Goal: Task Accomplishment & Management: Manage account settings

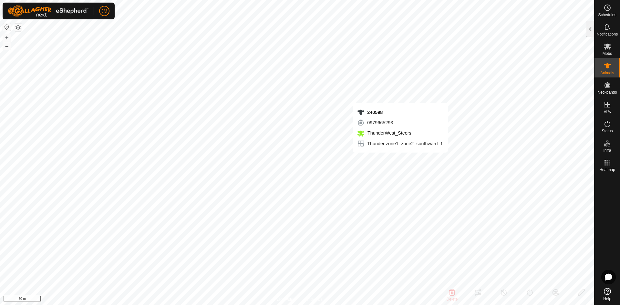
type input "240598"
type input "-"
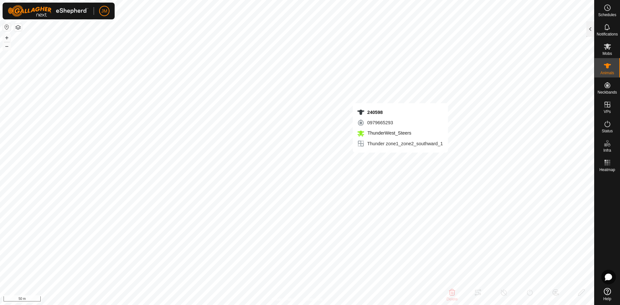
type input "-"
type input "19386"
type input "-"
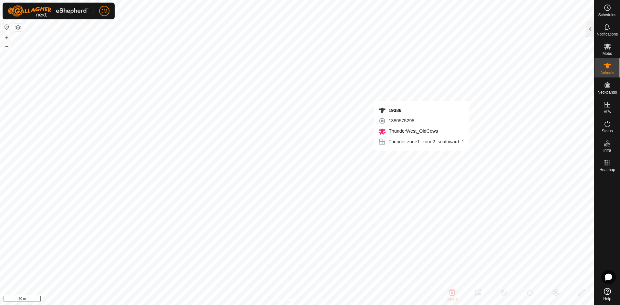
type input "-"
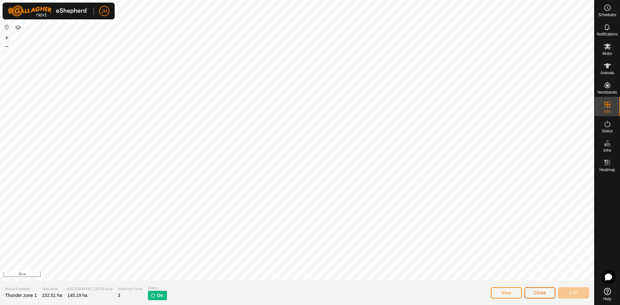
click at [538, 294] on span "Close" at bounding box center [539, 292] width 12 height 5
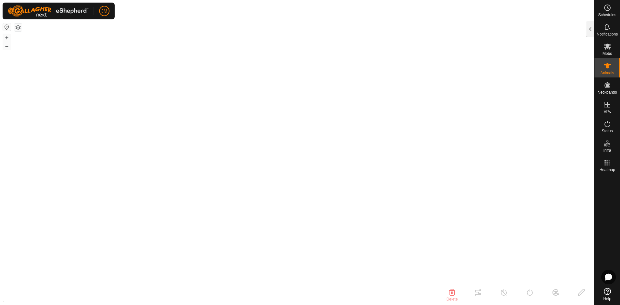
type input "19386"
type input "-"
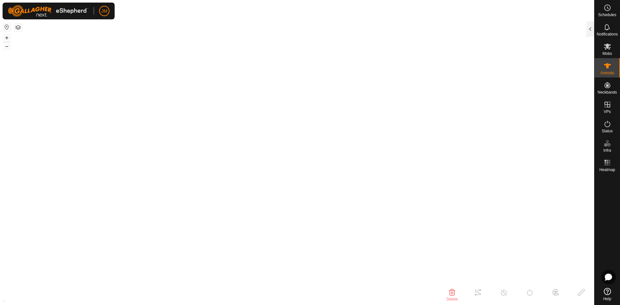
type input "-"
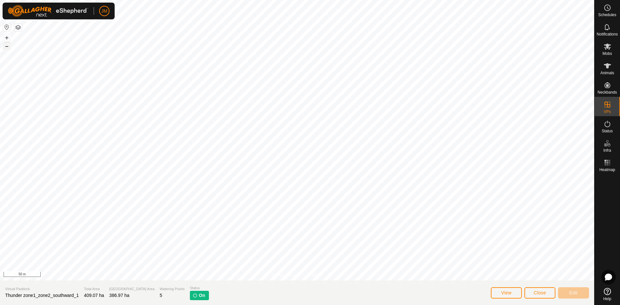
click at [7, 48] on button "–" at bounding box center [7, 46] width 8 height 8
click at [543, 296] on button "Close" at bounding box center [539, 292] width 31 height 11
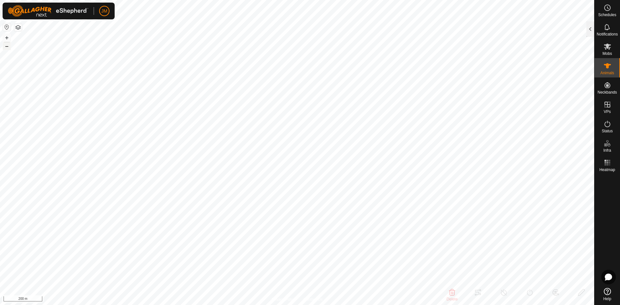
click at [4, 46] on button "–" at bounding box center [7, 46] width 8 height 8
type input "21325"
type input "-"
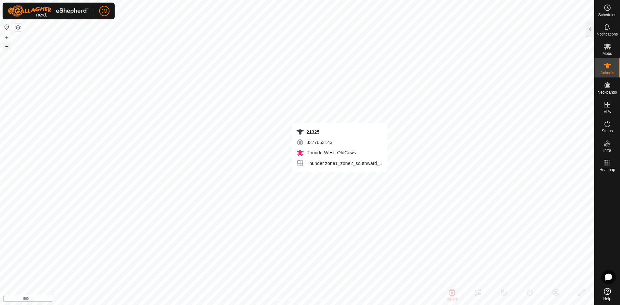
type input "-"
click at [9, 39] on button "+" at bounding box center [7, 38] width 8 height 8
click at [7, 47] on button "–" at bounding box center [7, 46] width 8 height 8
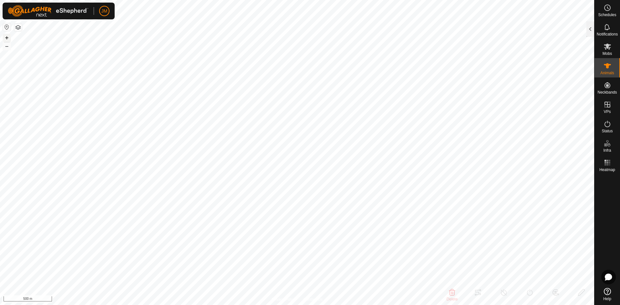
click at [9, 35] on button "+" at bounding box center [7, 38] width 8 height 8
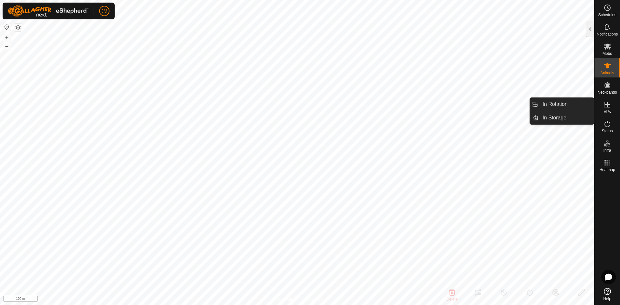
click at [610, 101] on icon at bounding box center [607, 105] width 8 height 8
click at [572, 105] on link "In Rotation" at bounding box center [565, 104] width 55 height 13
click at [564, 119] on link "In Storage" at bounding box center [565, 117] width 55 height 13
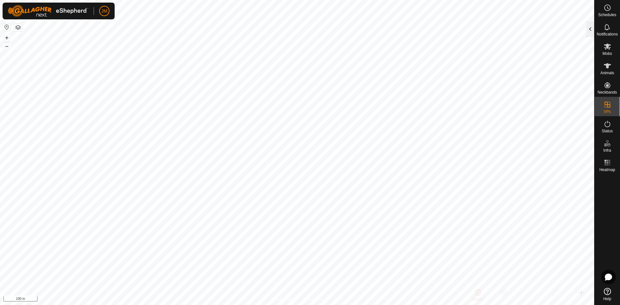
click at [589, 29] on div at bounding box center [590, 28] width 8 height 15
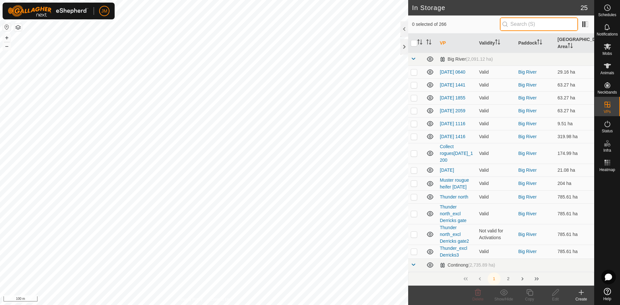
click at [517, 24] on input "text" at bounding box center [539, 24] width 78 height 14
paste input "Continong north_zone1_shiftwest_[DATE]_10 32am"
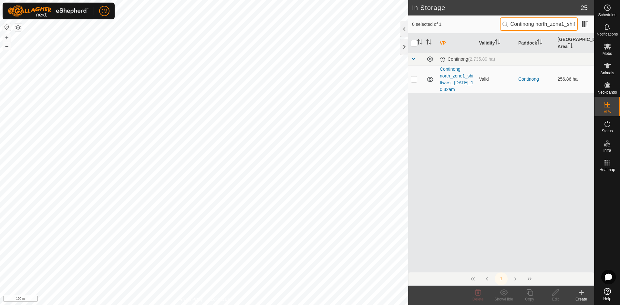
scroll to position [0, 64]
type input "Continong north_zone1_shiftwest_[DATE]_10 32am"
click at [413, 82] on td at bounding box center [415, 79] width 15 height 27
checkbox input "true"
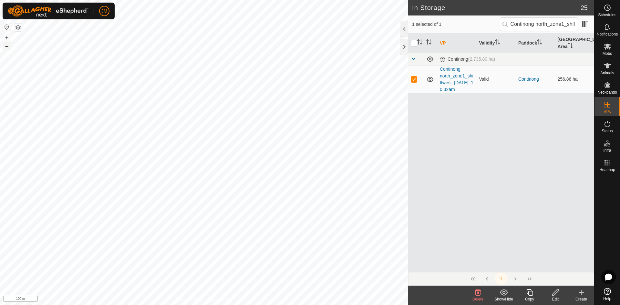
click at [6, 47] on button "–" at bounding box center [7, 46] width 8 height 8
click at [528, 26] on input "Continong north_zone1_shiftwest_[DATE]_10 32am" at bounding box center [539, 24] width 78 height 14
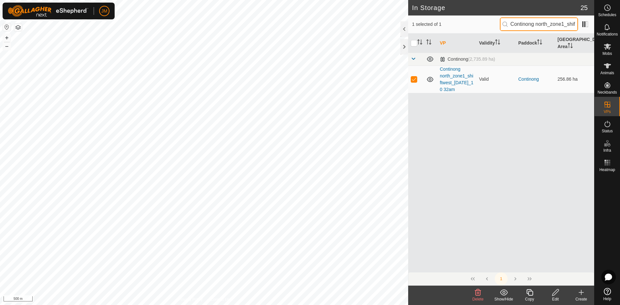
paste input "[DATE]_working"
type input "Continong north_[DATE]_working"
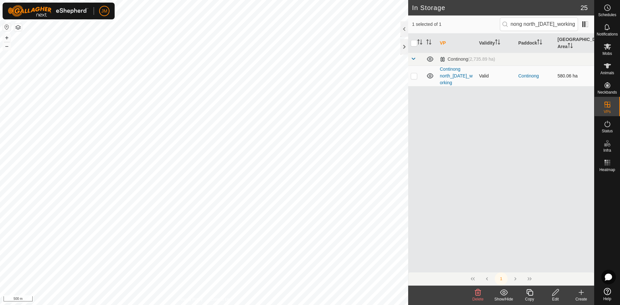
click at [413, 76] on p-checkbox at bounding box center [414, 75] width 6 height 5
checkbox input "true"
click at [505, 26] on p-inputicon at bounding box center [504, 24] width 5 height 5
click at [529, 19] on input "Continong north_[DATE]_working" at bounding box center [539, 24] width 78 height 14
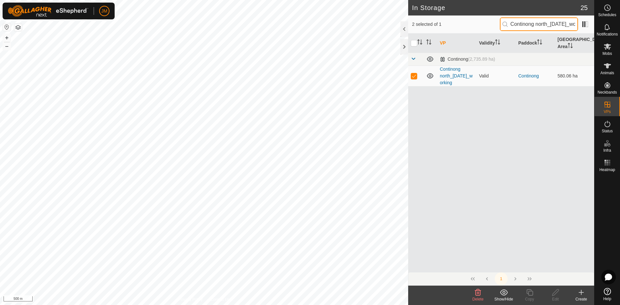
click at [529, 19] on input "Continong north_[DATE]_working" at bounding box center [539, 24] width 78 height 14
click at [529, 21] on input "Continong north_[DATE]_working" at bounding box center [539, 24] width 78 height 14
click at [529, 22] on input "Continong north_[DATE]_working" at bounding box center [539, 24] width 78 height 14
paste input "North return to paddock_zone 1_[DATE]_3"
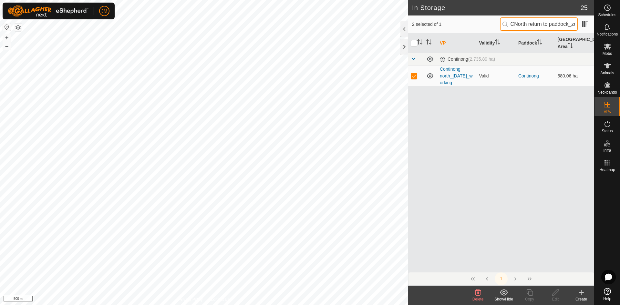
scroll to position [0, 50]
type input "CNorth return to paddock_zone 1_[DATE]_3"
click at [412, 78] on p-checkbox at bounding box center [414, 75] width 6 height 5
checkbox input "true"
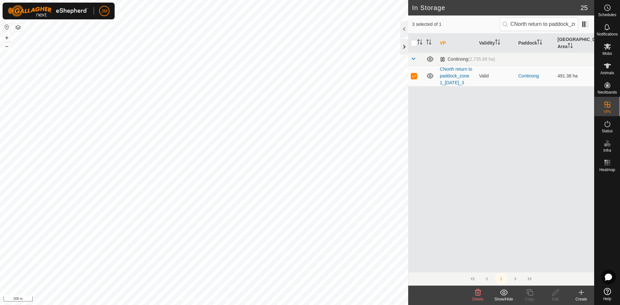
click at [405, 47] on div at bounding box center [404, 46] width 8 height 15
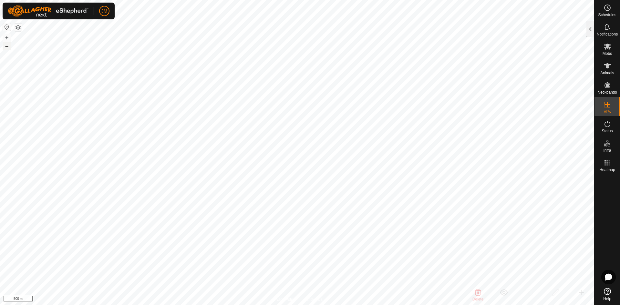
click at [6, 45] on button "–" at bounding box center [7, 46] width 8 height 8
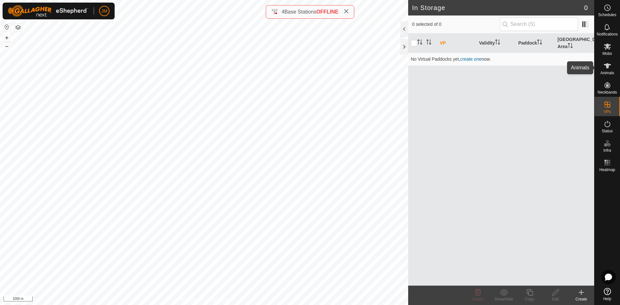
click at [605, 69] on icon at bounding box center [607, 66] width 8 height 8
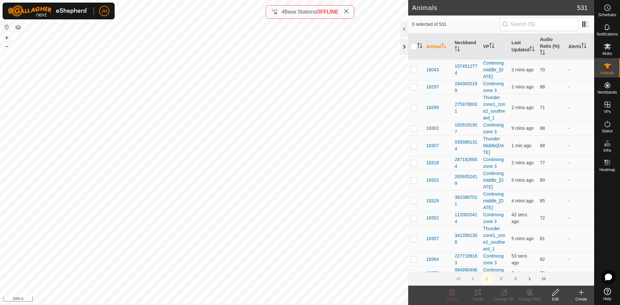
click at [403, 50] on div at bounding box center [404, 46] width 8 height 15
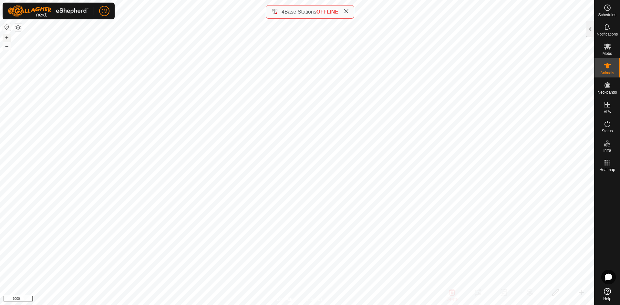
click at [10, 39] on button "+" at bounding box center [7, 38] width 8 height 8
click at [9, 39] on button "+" at bounding box center [7, 38] width 8 height 8
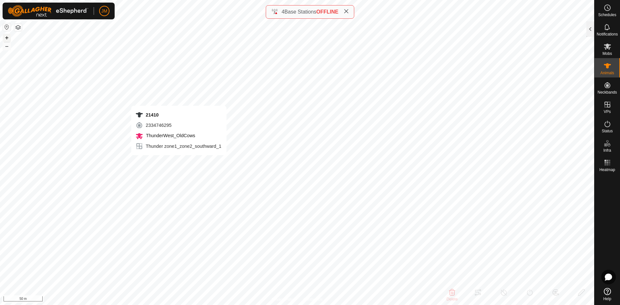
type input "21410"
type input "-"
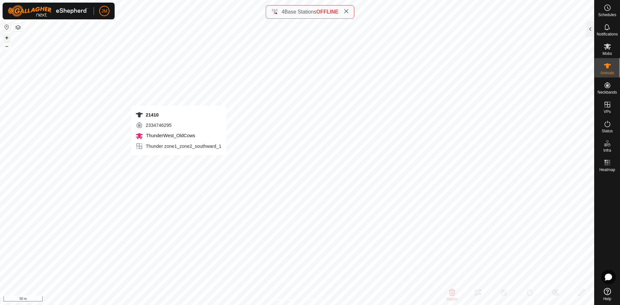
type input "-"
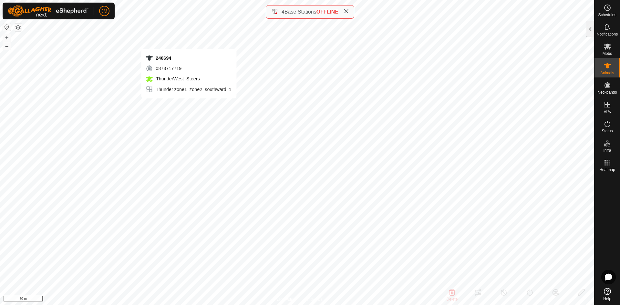
type input "240694"
type input "-"
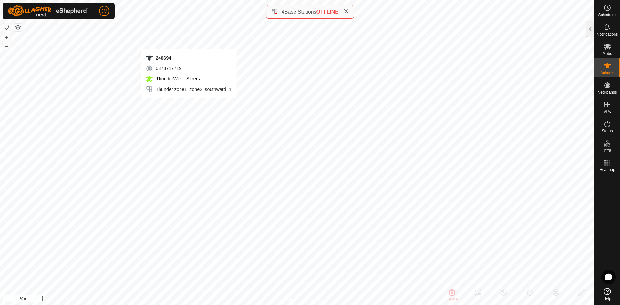
type input "-"
type input "20400"
type input "-"
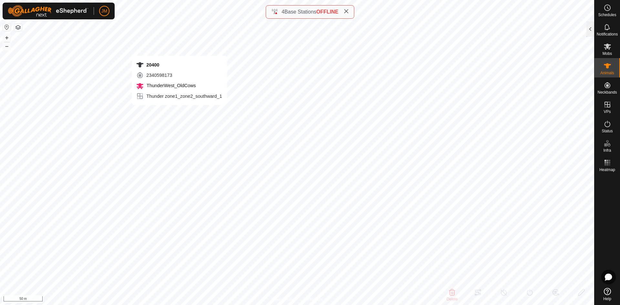
type input "-"
click at [8, 48] on button "–" at bounding box center [7, 46] width 8 height 8
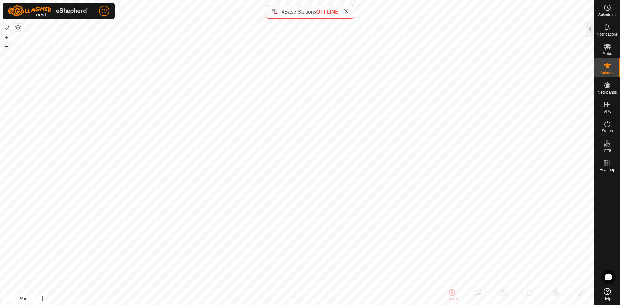
click at [8, 48] on button "–" at bounding box center [7, 46] width 8 height 8
click at [5, 45] on button "–" at bounding box center [7, 46] width 8 height 8
click at [6, 37] on button "+" at bounding box center [7, 38] width 8 height 8
click at [7, 39] on button "+" at bounding box center [7, 38] width 8 height 8
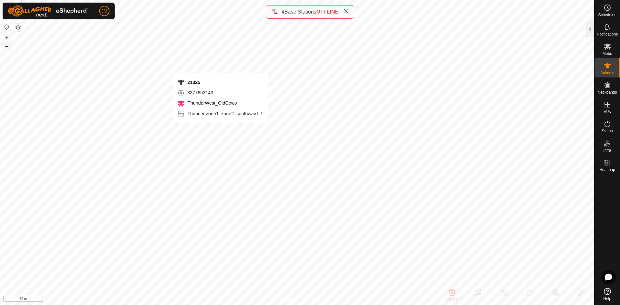
type input "21325"
type input "-"
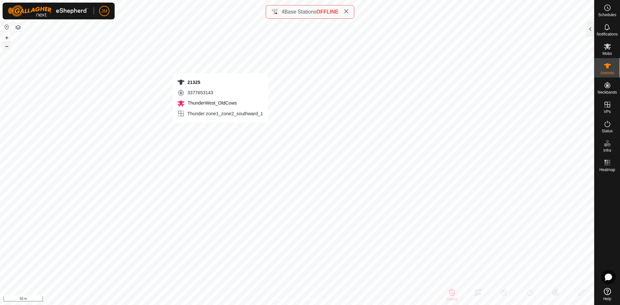
type input "-"
type input "20249"
type input "-"
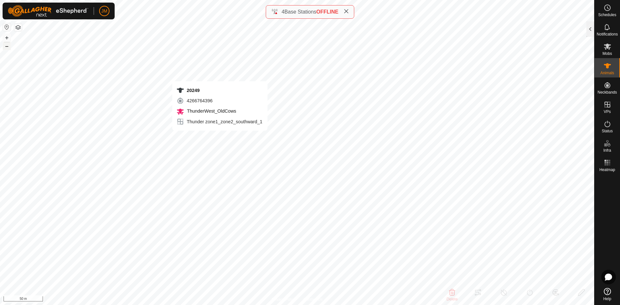
type input "-"
type input "20249"
